Goal: Information Seeking & Learning: Find specific fact

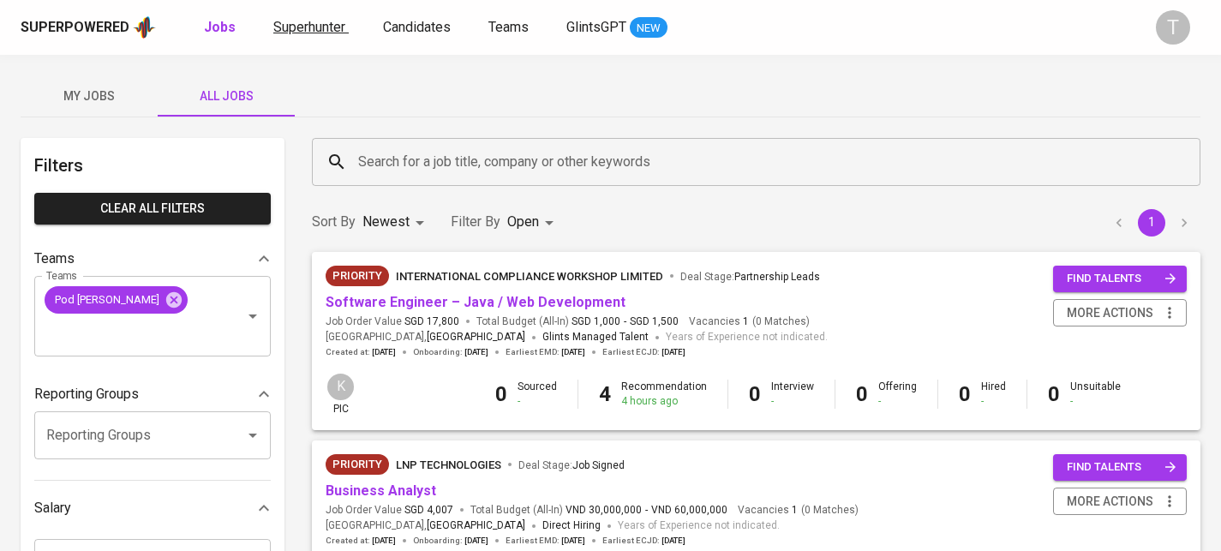
click at [332, 28] on span "Superhunter" at bounding box center [309, 27] width 72 height 16
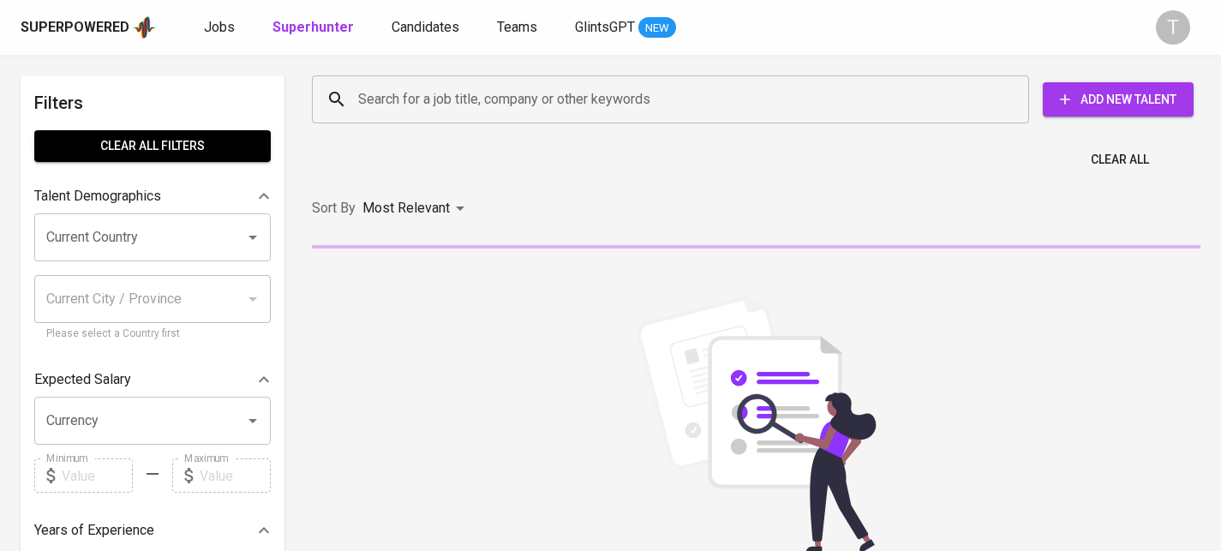
click at [400, 108] on input "Search for a job title, company or other keywords" at bounding box center [675, 99] width 642 height 33
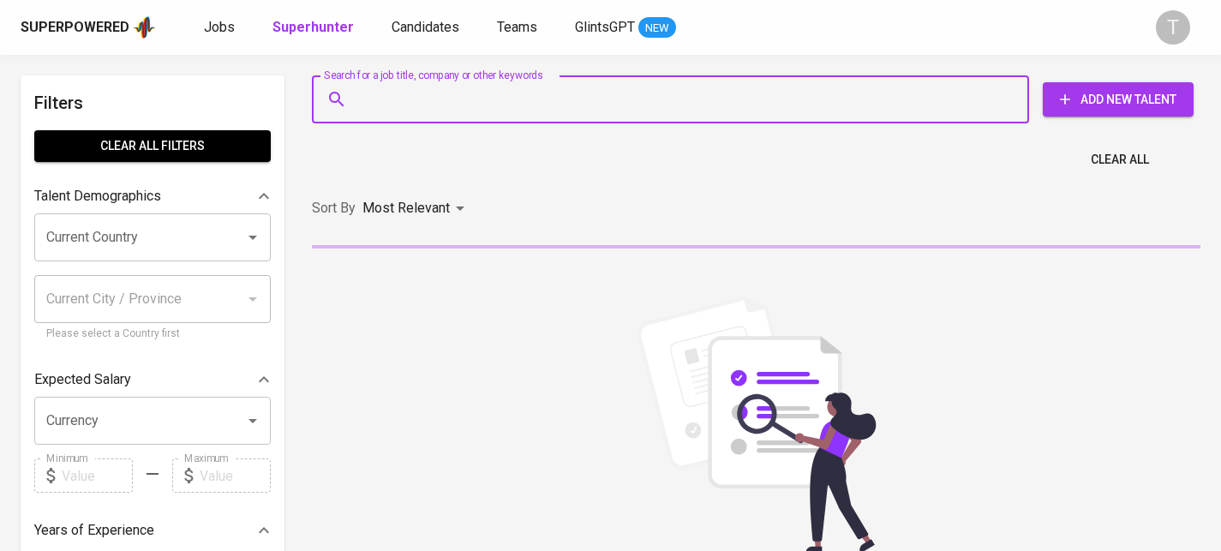
paste input "phangiathai@gmail.com"
type input "phangiathai@gmail.com"
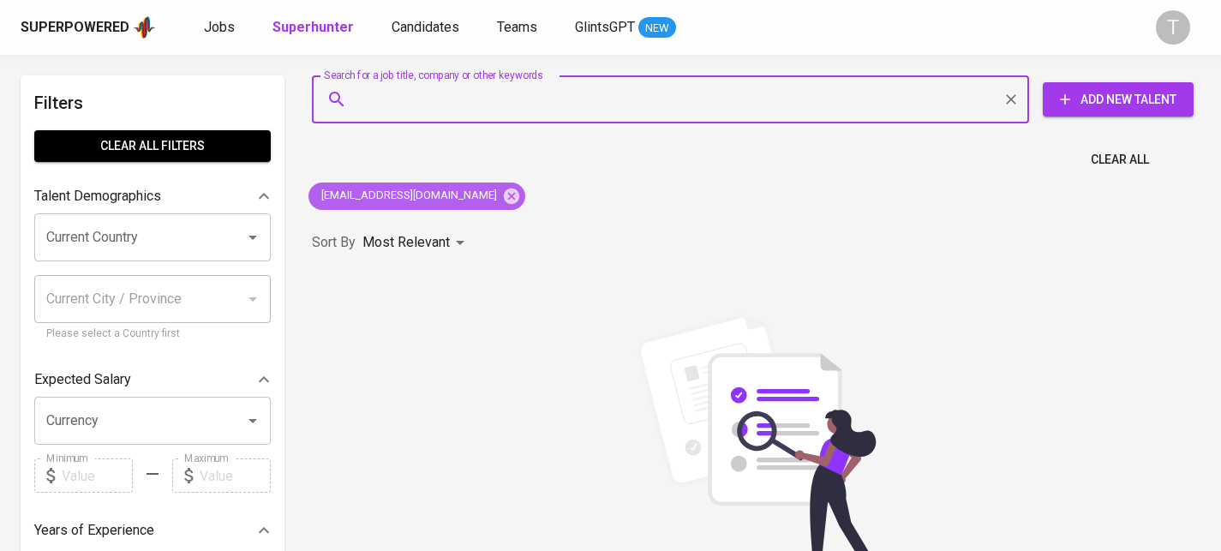
click at [466, 188] on div "phangiathai@gmail.com" at bounding box center [416, 195] width 217 height 27
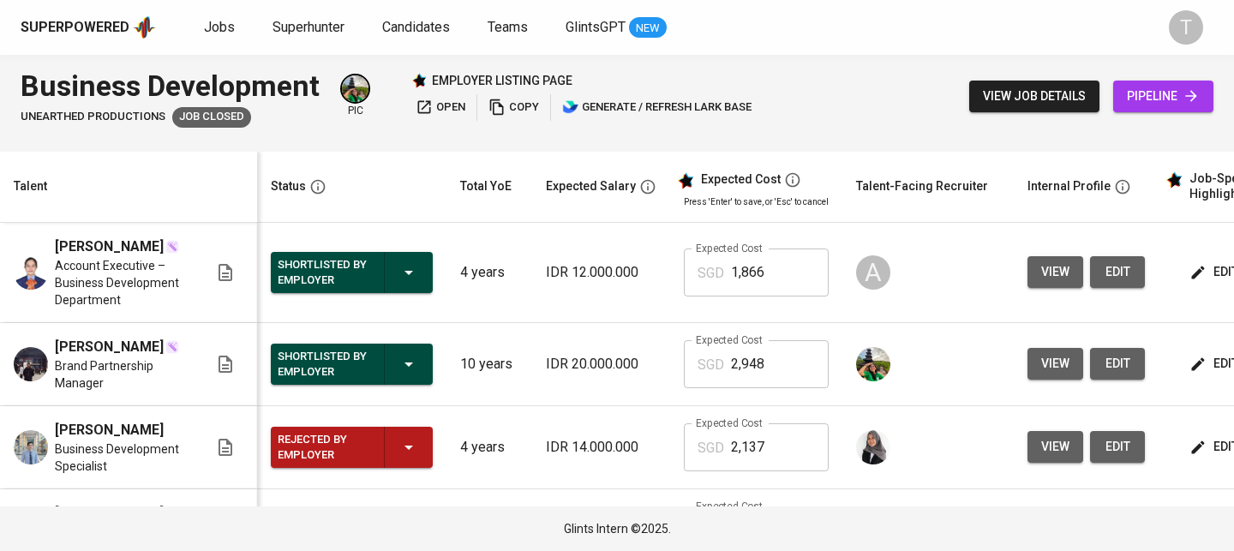
scroll to position [0, 233]
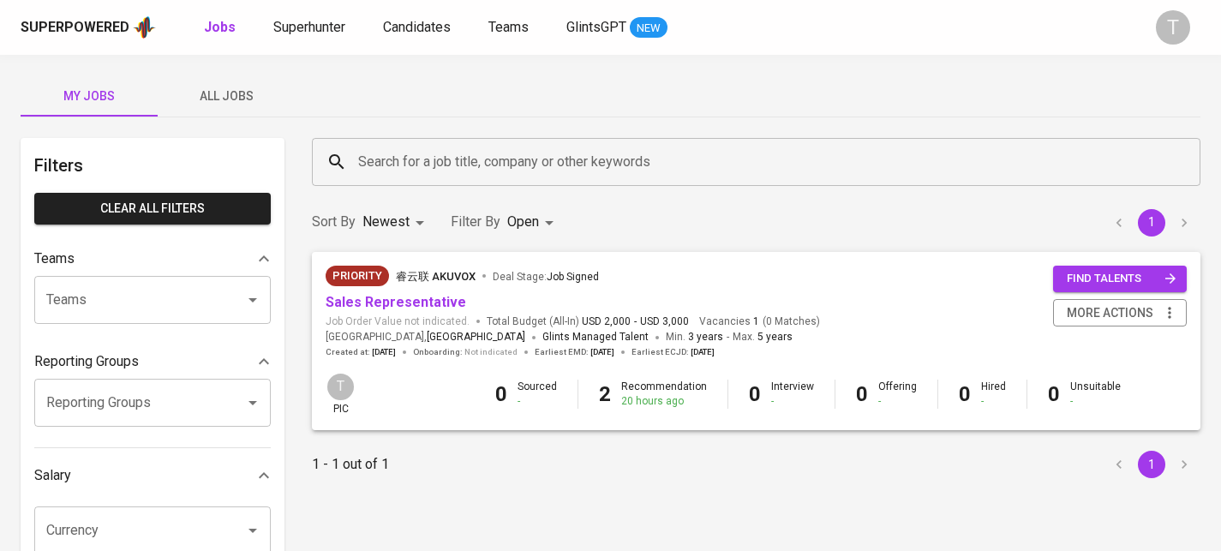
click at [254, 95] on span "All Jobs" at bounding box center [226, 96] width 117 height 21
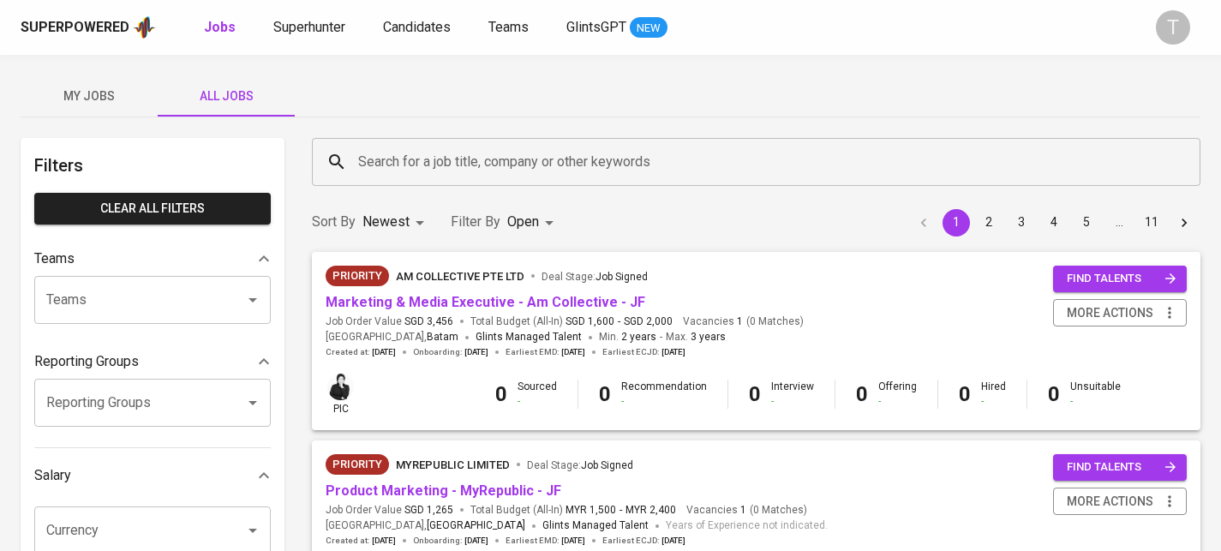
click at [236, 295] on div at bounding box center [240, 300] width 45 height 24
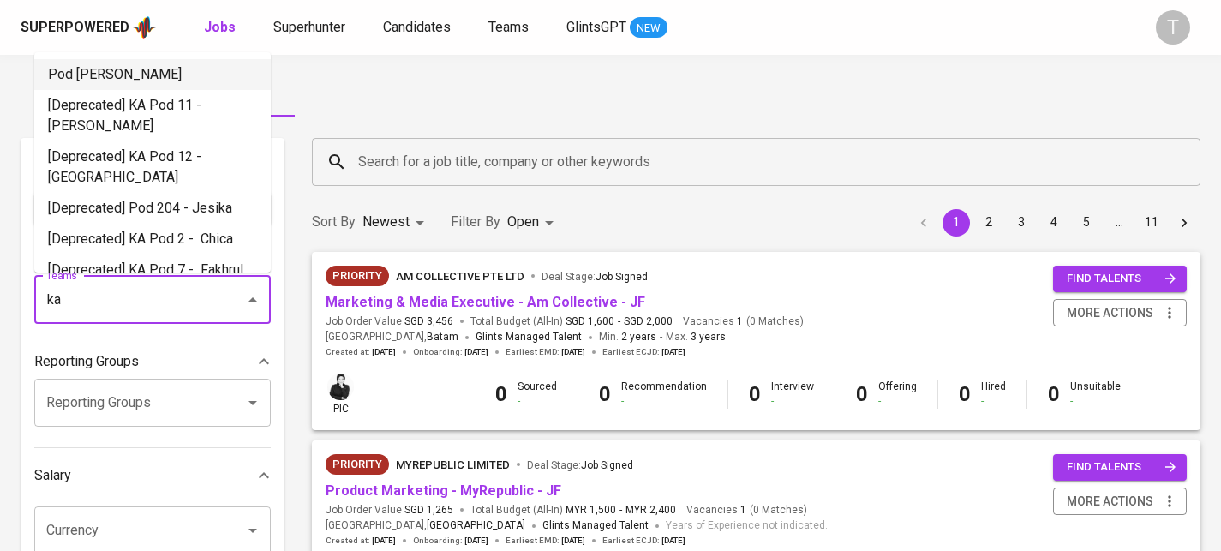
click at [151, 63] on li "Pod [PERSON_NAME]" at bounding box center [152, 74] width 236 height 31
type input "ka"
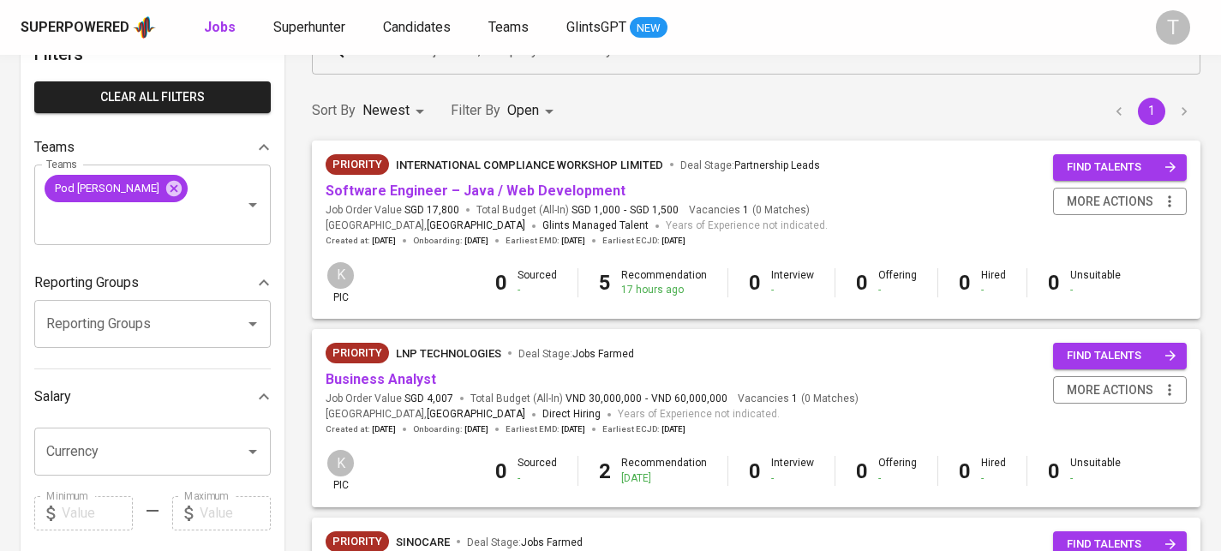
scroll to position [139, 0]
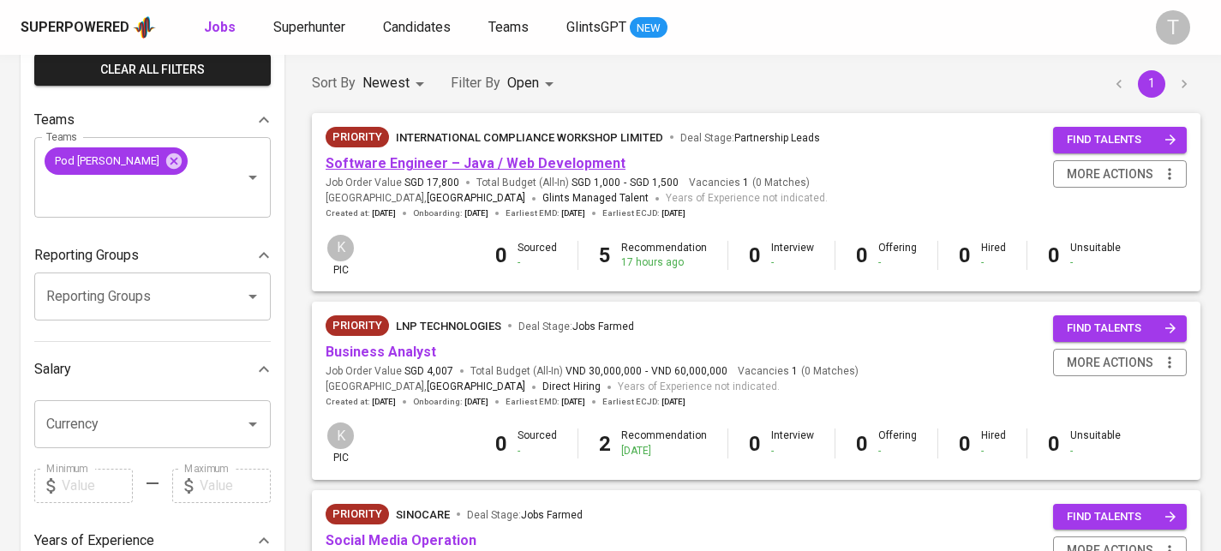
click at [512, 167] on link "Software Engineer – Java / Web Development" at bounding box center [476, 163] width 300 height 16
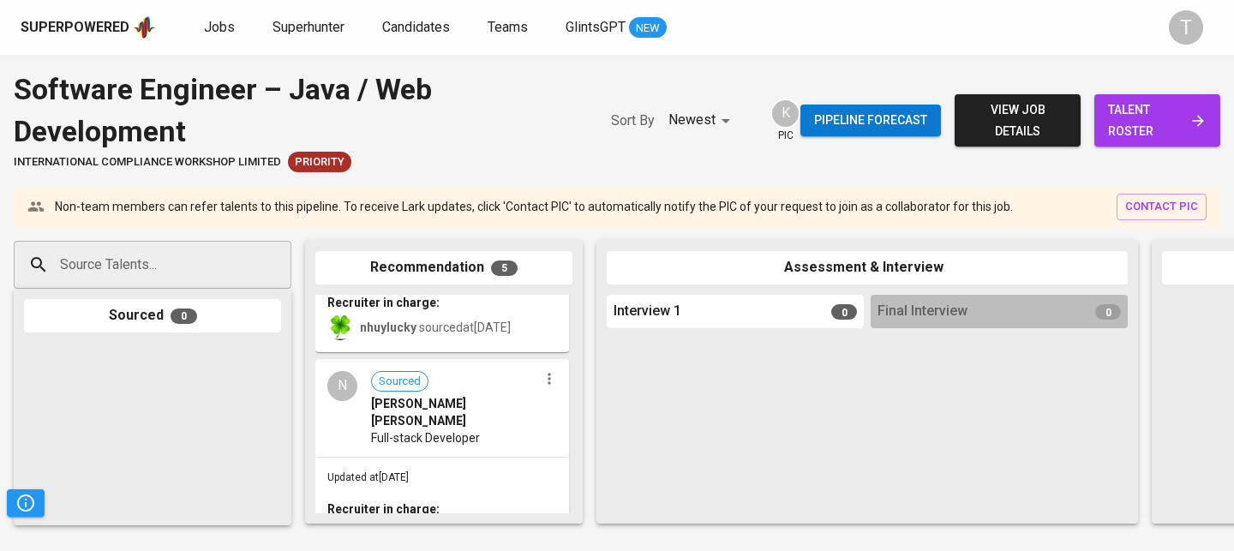
scroll to position [529, 0]
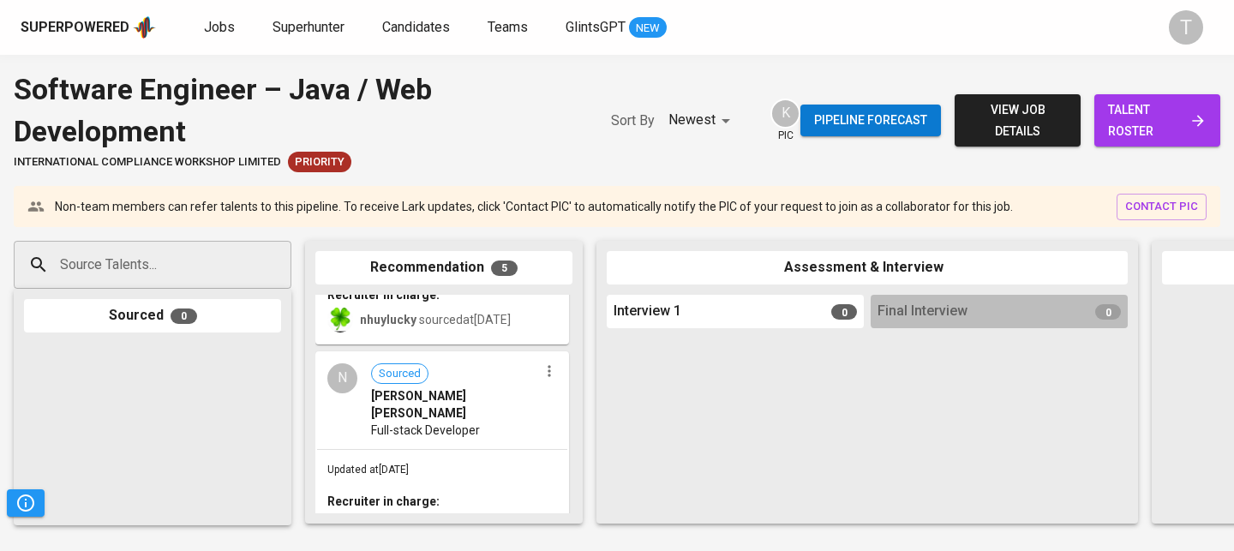
click at [490, 421] on div "Full-stack Developer" at bounding box center [454, 429] width 167 height 17
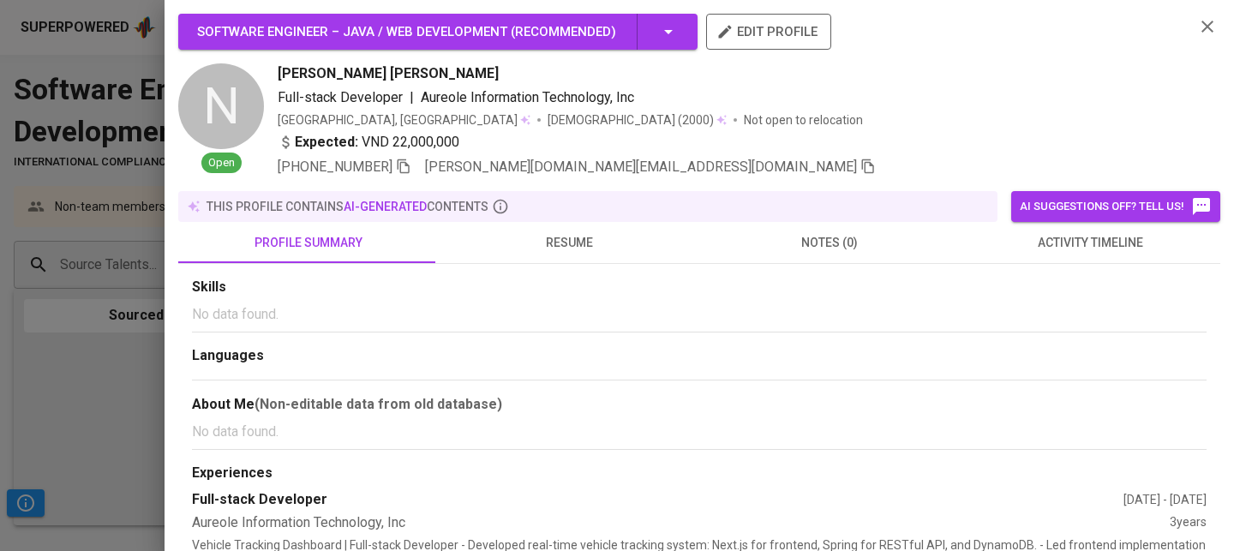
click at [569, 240] on span "resume" at bounding box center [569, 242] width 240 height 21
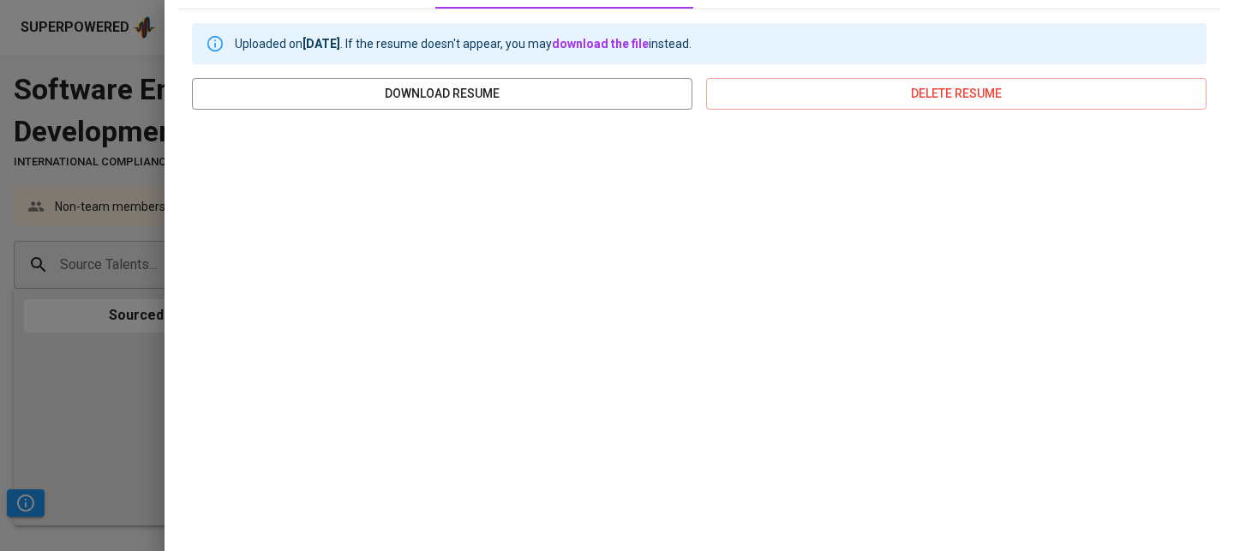
scroll to position [367, 0]
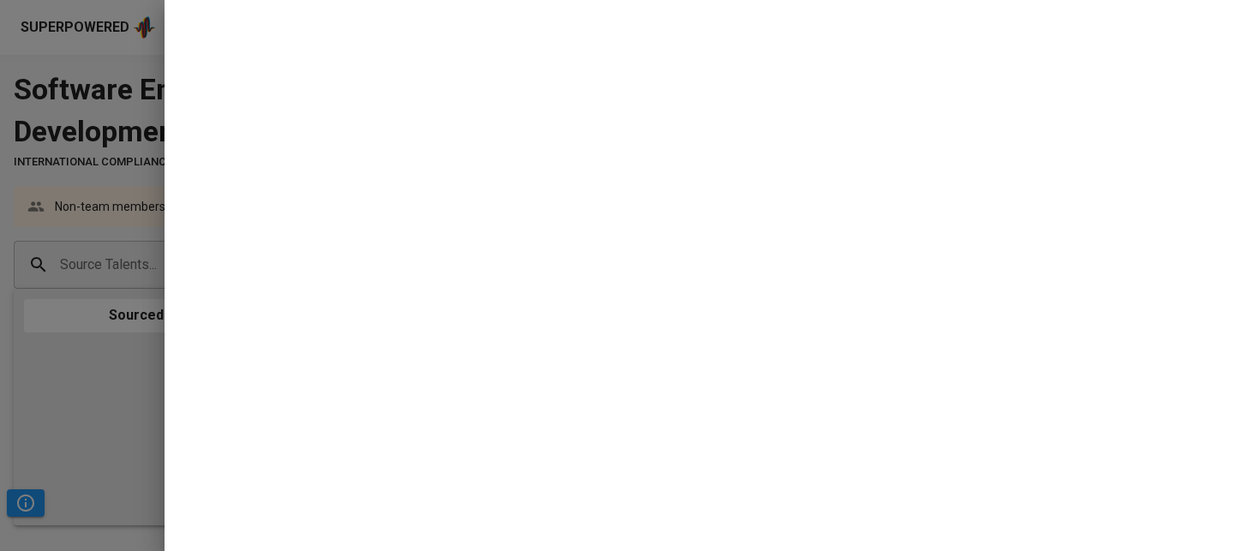
click at [136, 385] on div at bounding box center [617, 275] width 1234 height 551
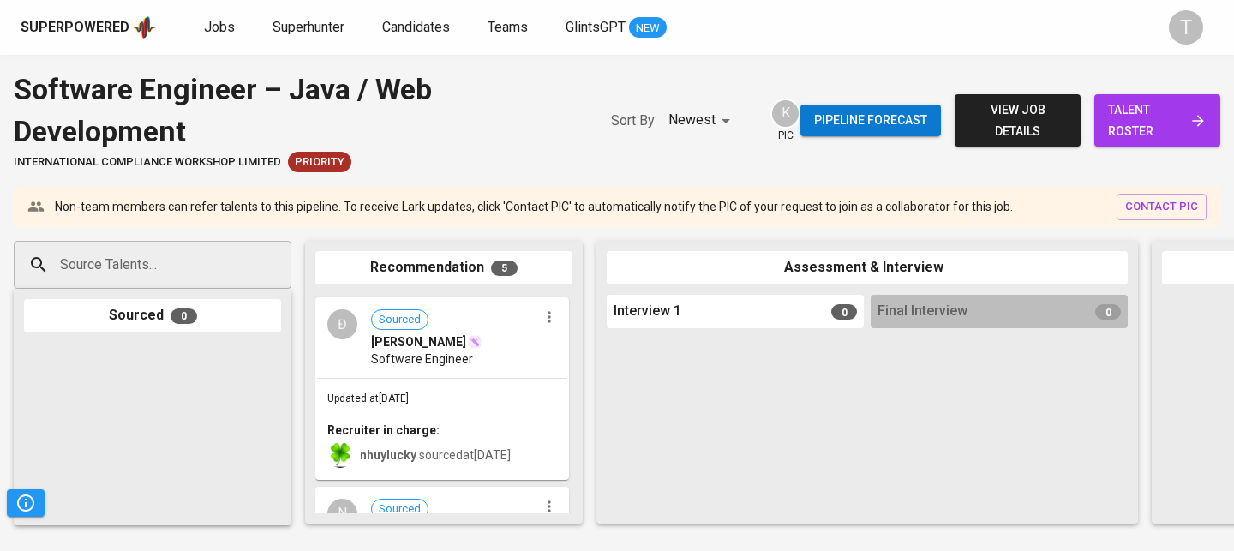
scroll to position [396, 0]
click at [415, 349] on span "Software Engineer" at bounding box center [422, 356] width 102 height 17
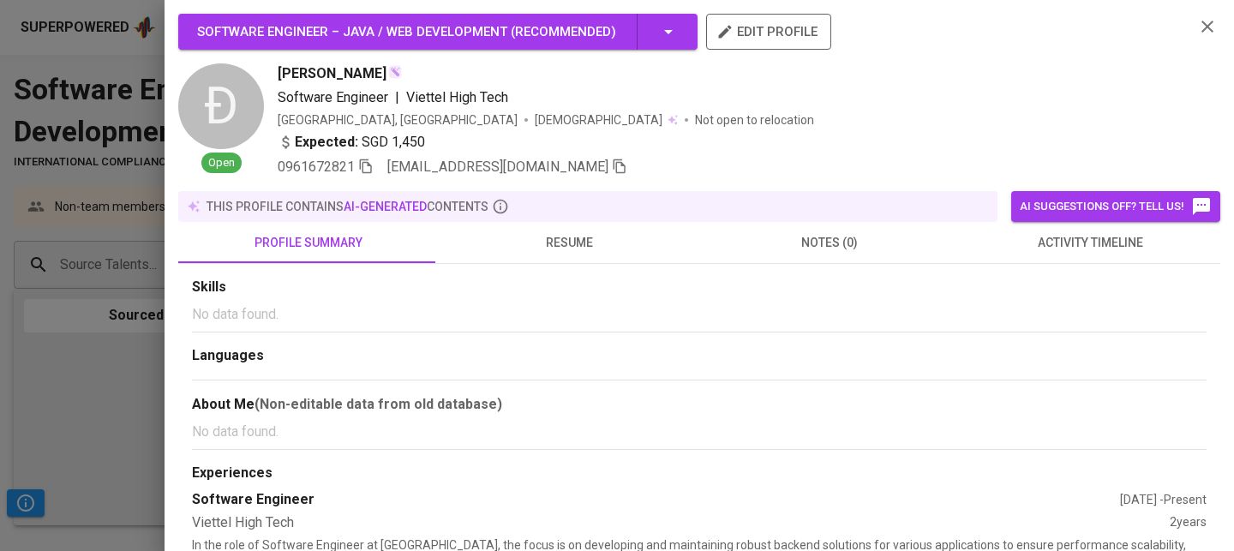
click at [548, 237] on span "resume" at bounding box center [569, 242] width 240 height 21
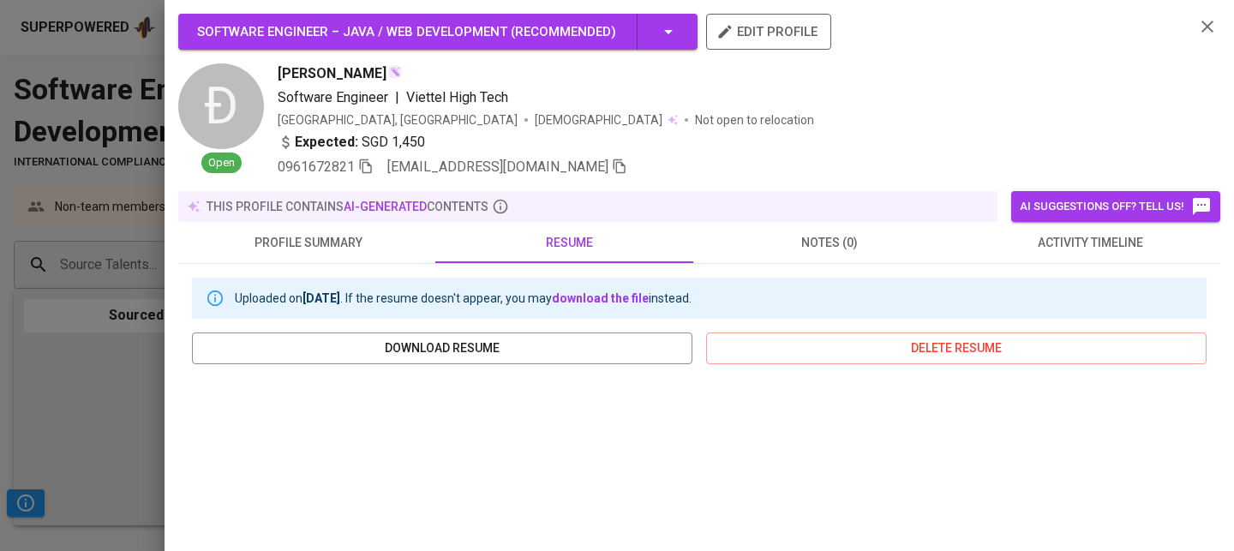
scroll to position [367, 0]
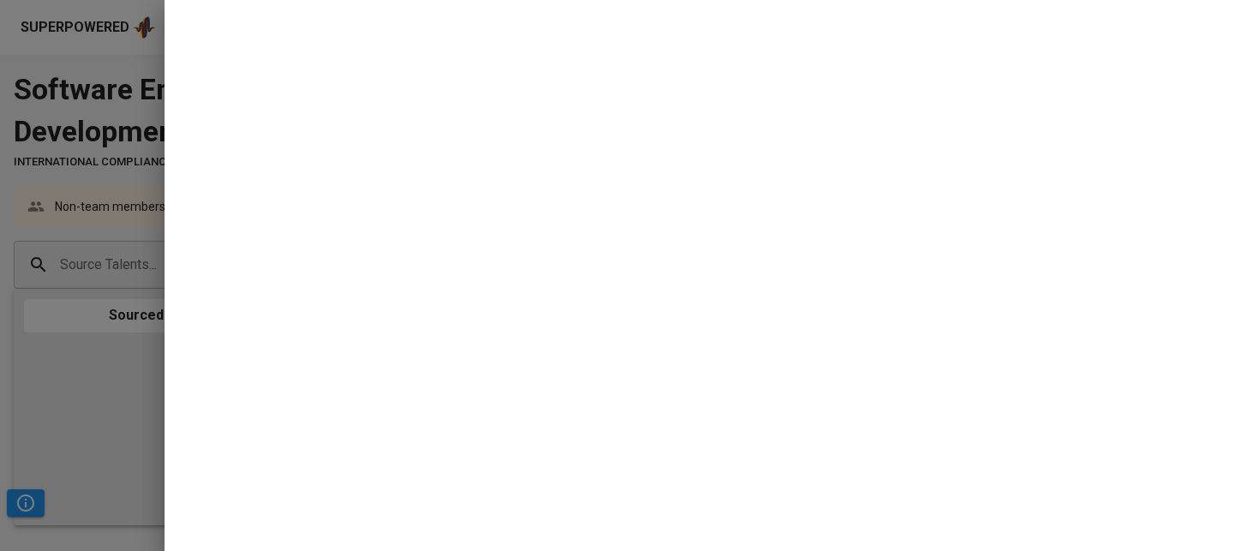
click at [27, 421] on div at bounding box center [617, 275] width 1234 height 551
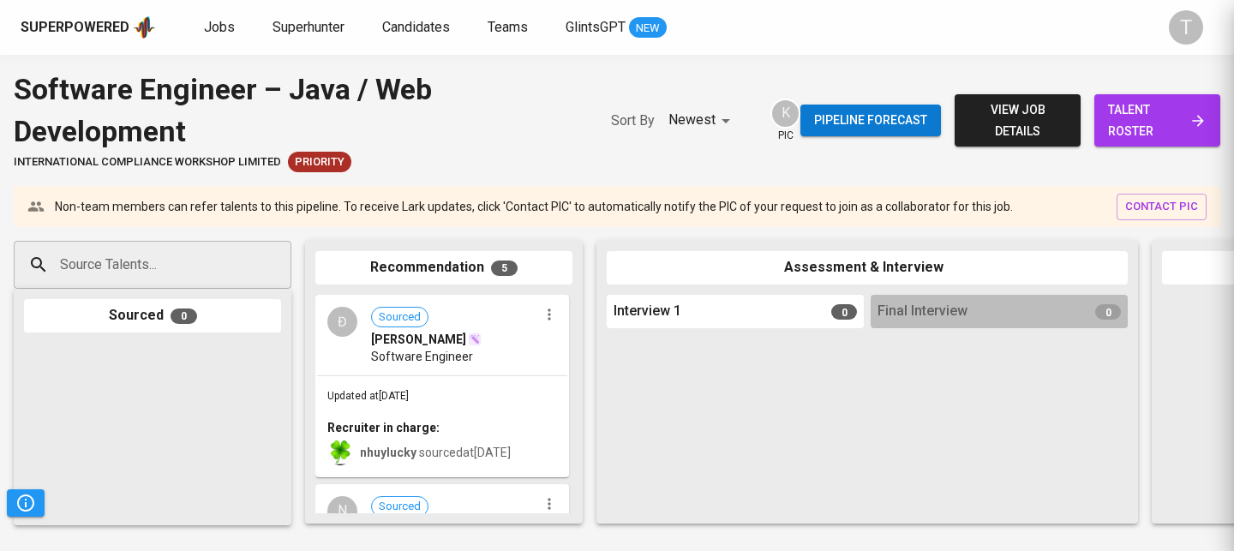
scroll to position [0, 0]
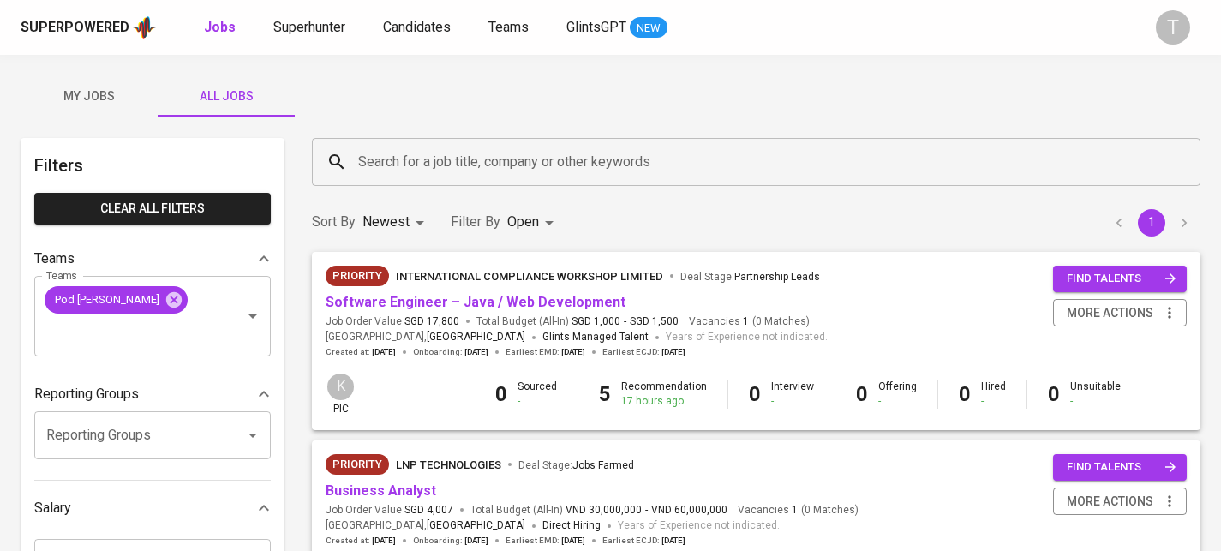
click at [274, 27] on span "Superhunter" at bounding box center [309, 27] width 72 height 16
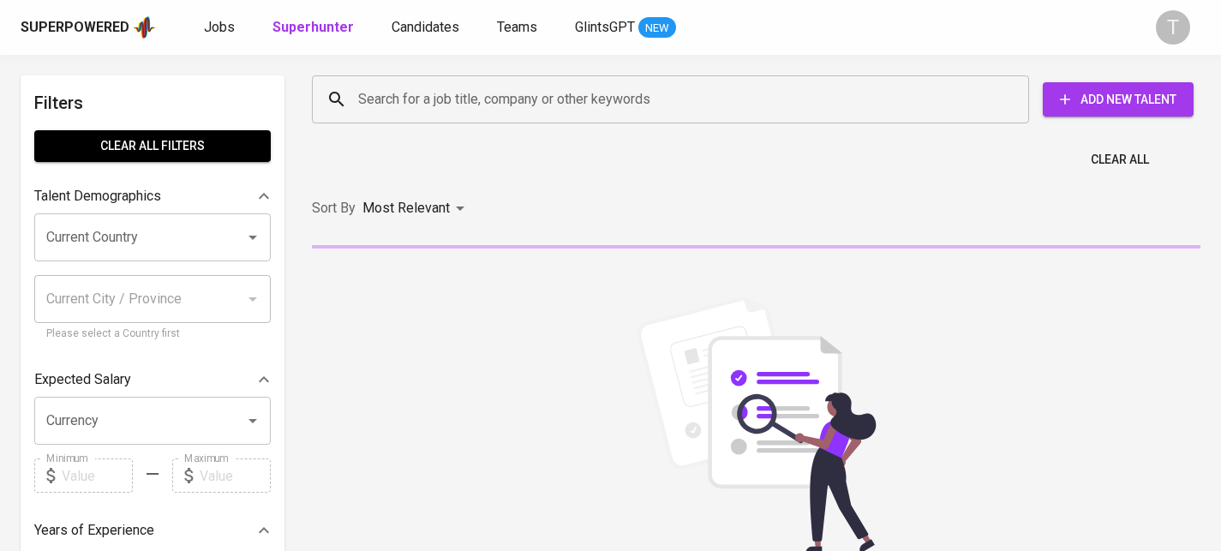
click at [535, 88] on input "Search for a job title, company or other keywords" at bounding box center [675, 99] width 642 height 33
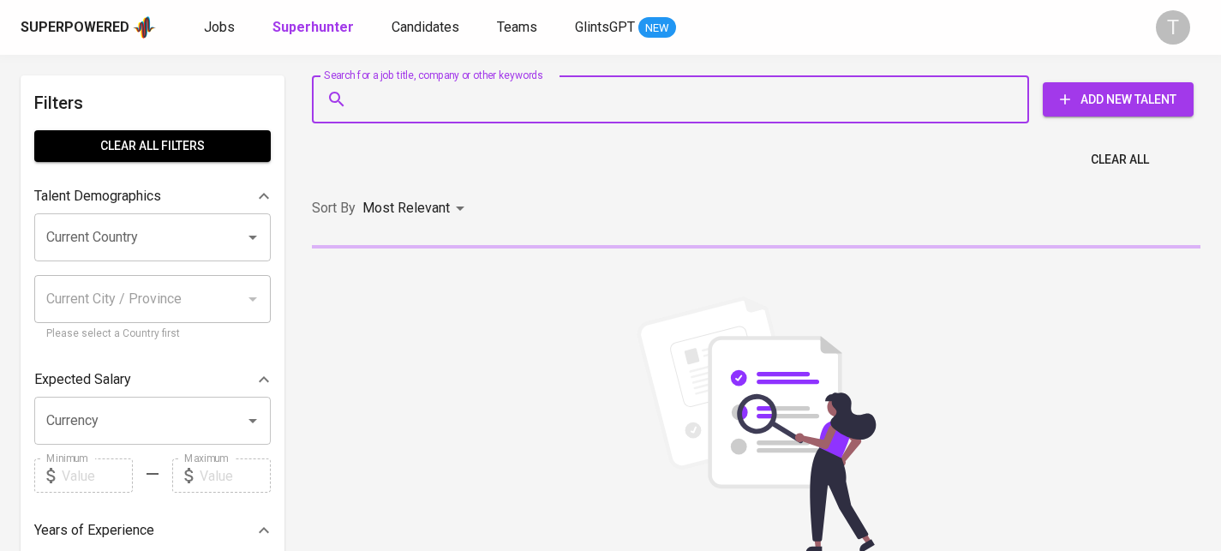
paste input "N [EMAIL_ADDRESS][DOMAIN_NAME]"
type input "N [EMAIL_ADDRESS][DOMAIN_NAME]"
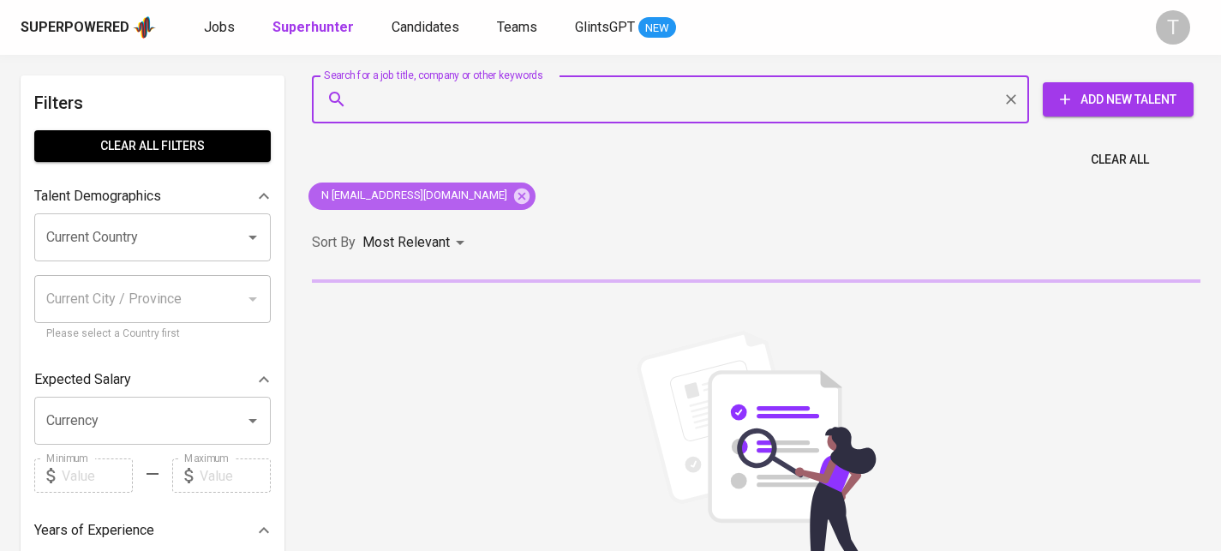
click at [514, 195] on icon at bounding box center [521, 195] width 15 height 15
click at [494, 75] on div "Search for a job title, company or other keywords" at bounding box center [670, 99] width 717 height 48
click at [494, 99] on input "Search for a job title, company or other keywords" at bounding box center [675, 99] width 642 height 33
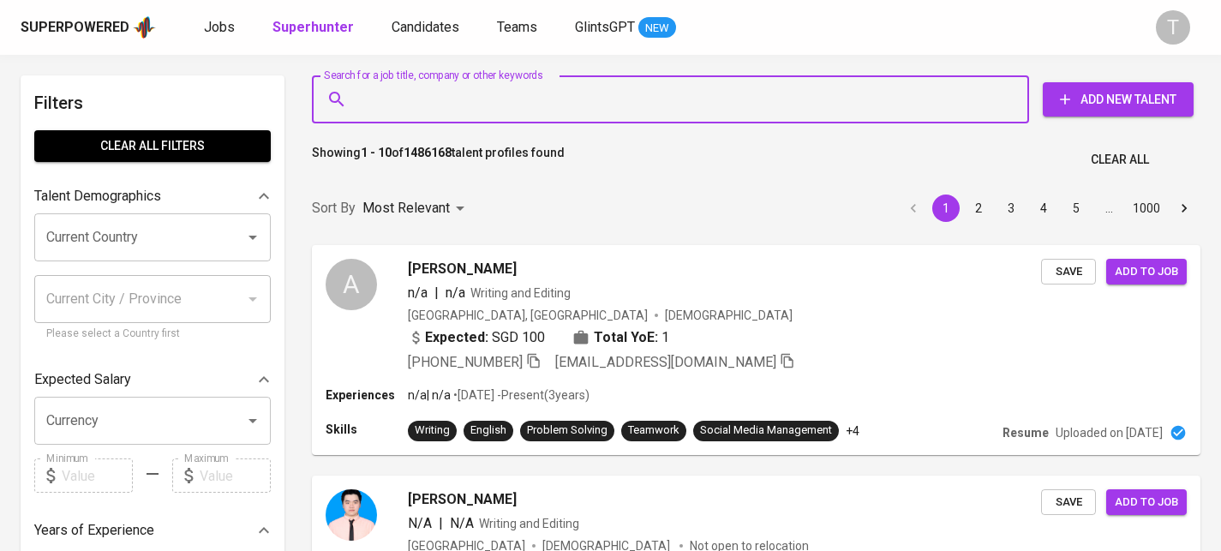
click at [494, 109] on input "Search for a job title, company or other keywords" at bounding box center [675, 99] width 642 height 33
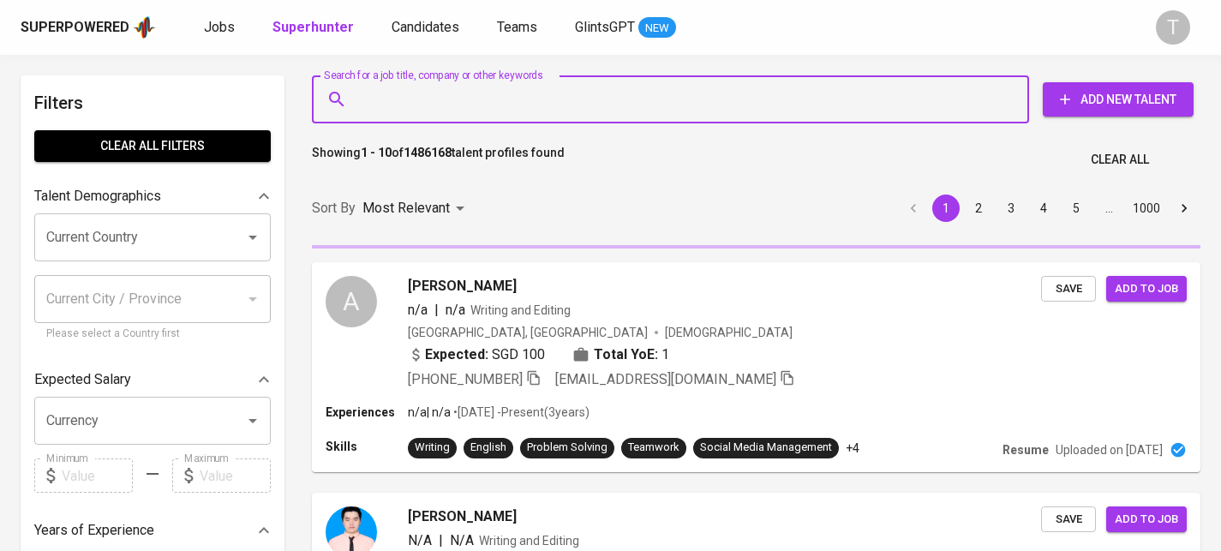
paste input "N [EMAIL_ADDRESS][DOMAIN_NAME]"
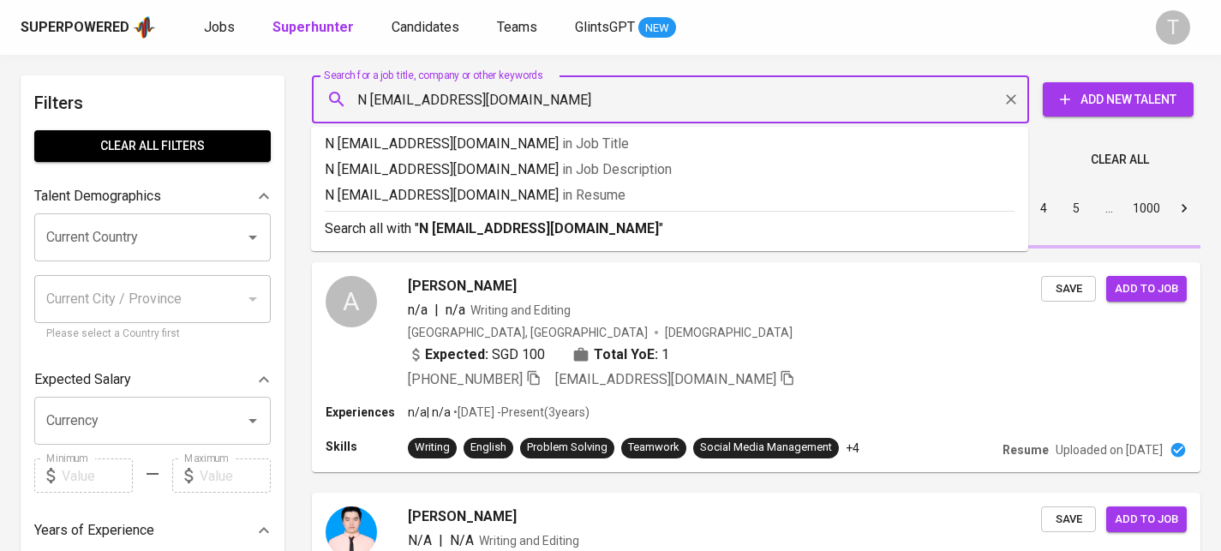
click at [373, 102] on input "N [EMAIL_ADDRESS][DOMAIN_NAME]" at bounding box center [675, 99] width 642 height 33
type input "[EMAIL_ADDRESS][DOMAIN_NAME]"
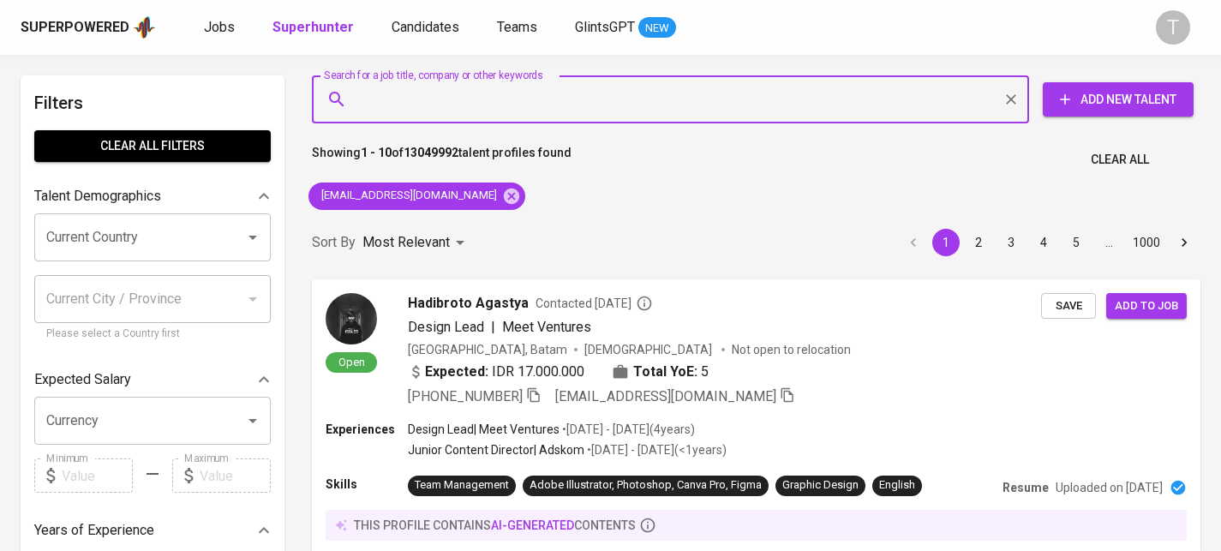
click at [831, 70] on div "Search for a job title, company or other keywords Search for a job title, compa…" at bounding box center [752, 99] width 909 height 75
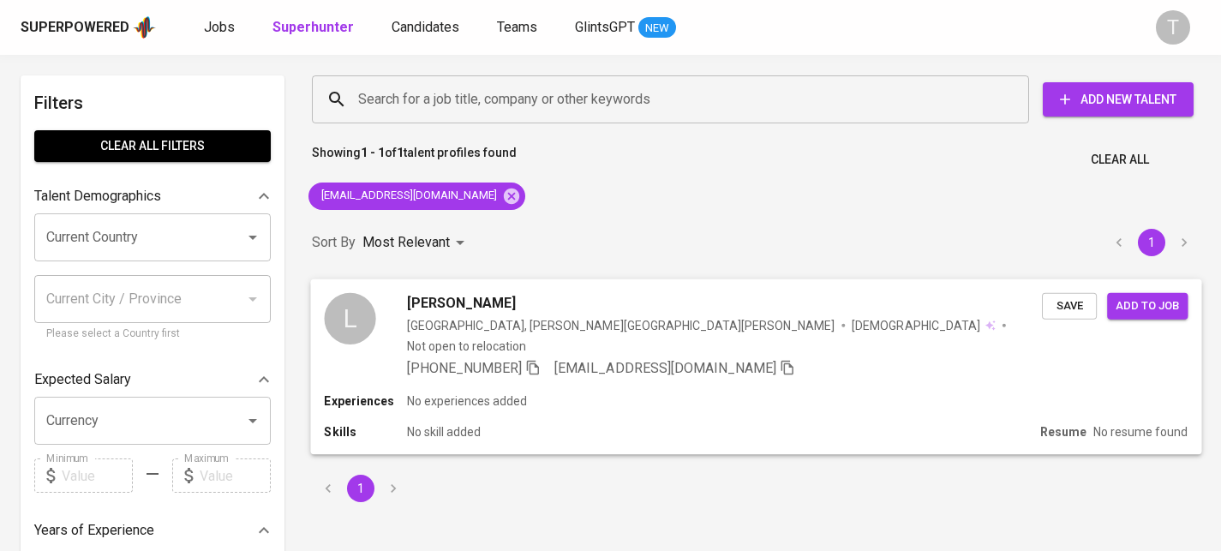
click at [832, 392] on div "Experiences No experiences added" at bounding box center [755, 400] width 863 height 17
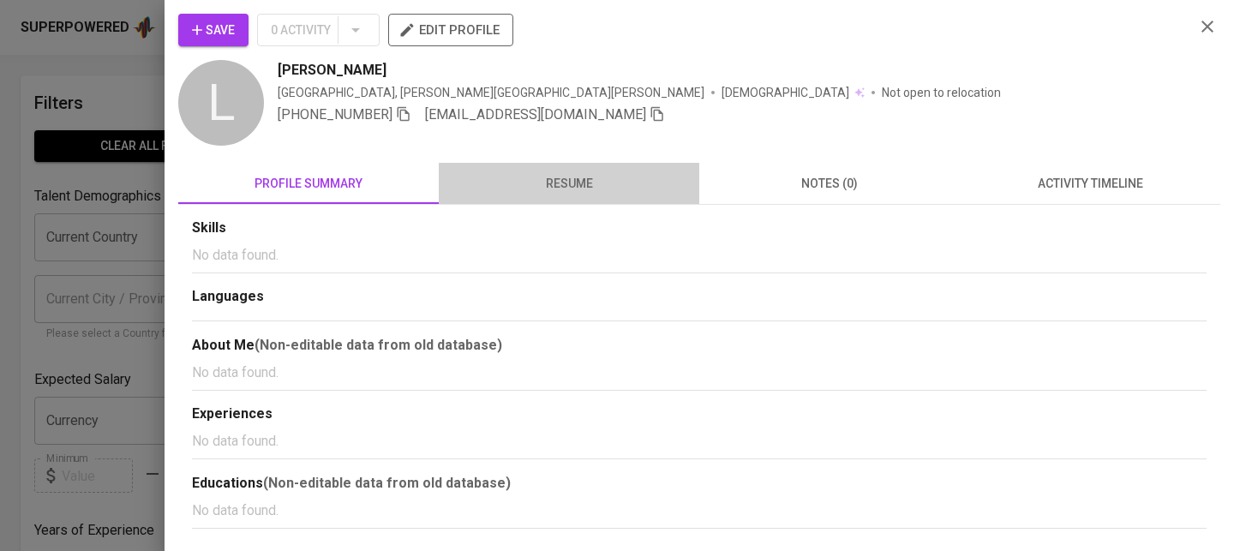
click at [585, 189] on span "resume" at bounding box center [569, 183] width 240 height 21
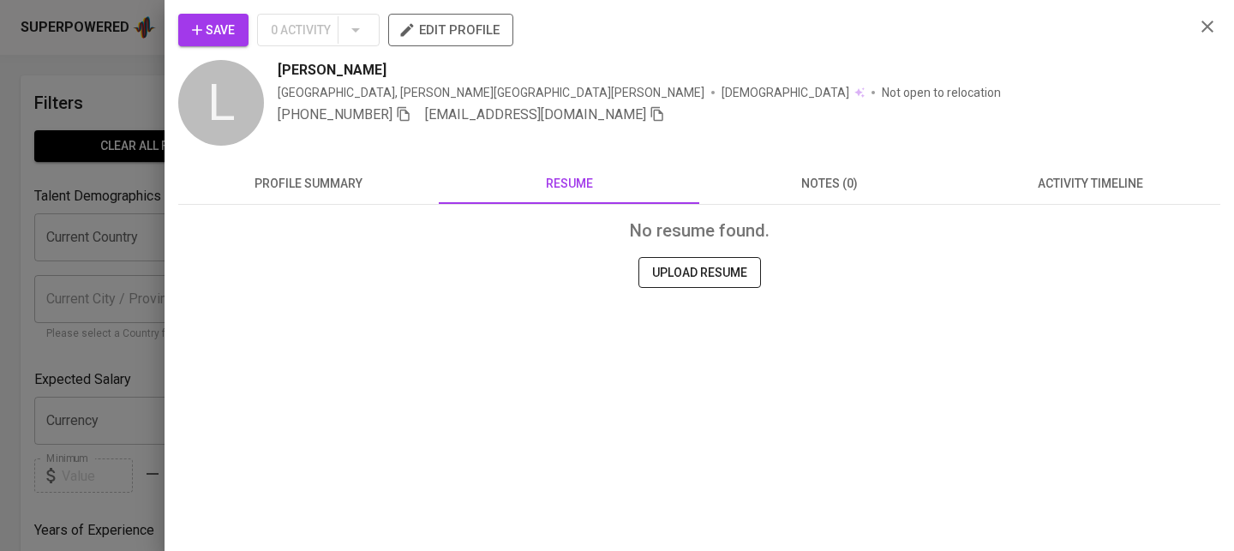
click at [105, 262] on div at bounding box center [617, 275] width 1234 height 551
